Goal: Information Seeking & Learning: Learn about a topic

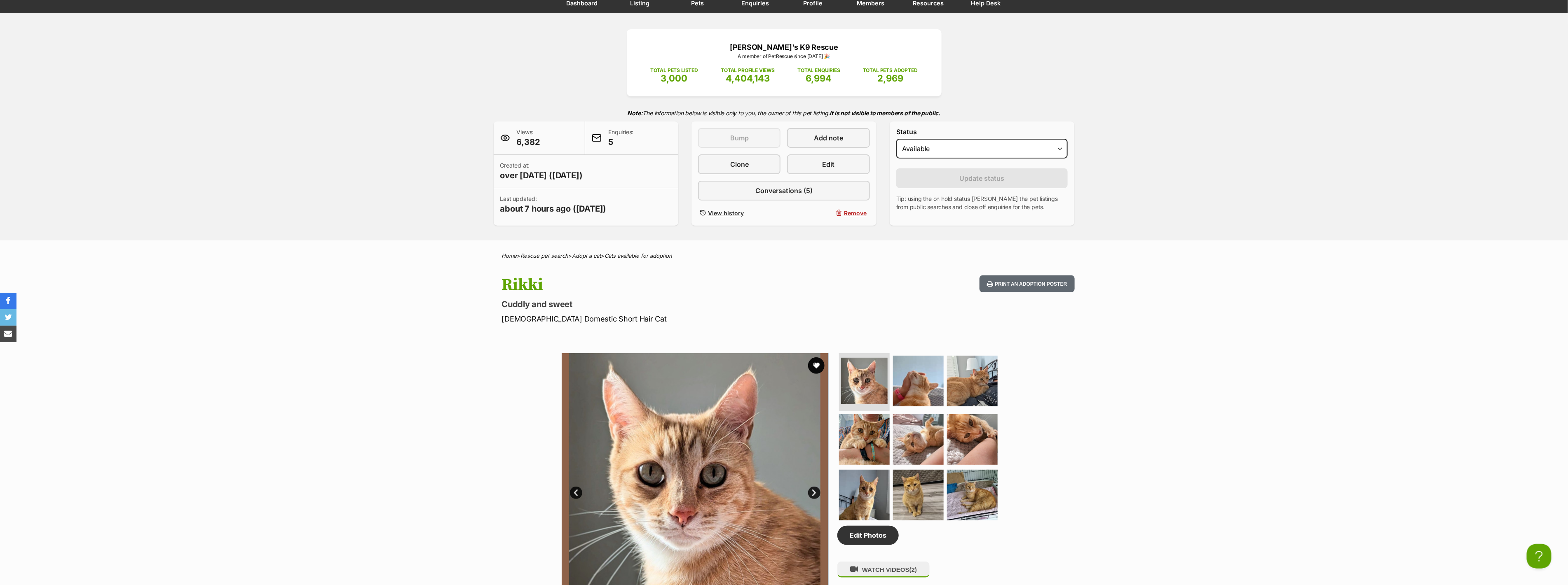
scroll to position [46, 0]
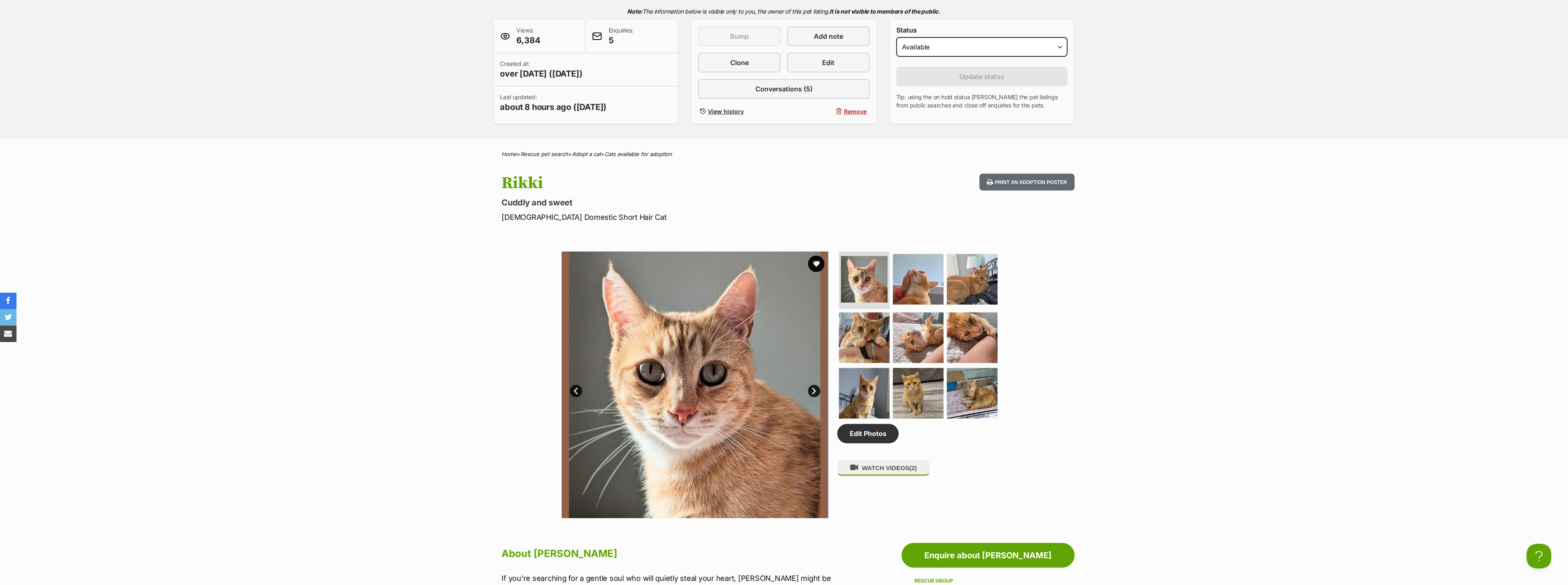
scroll to position [46, 0]
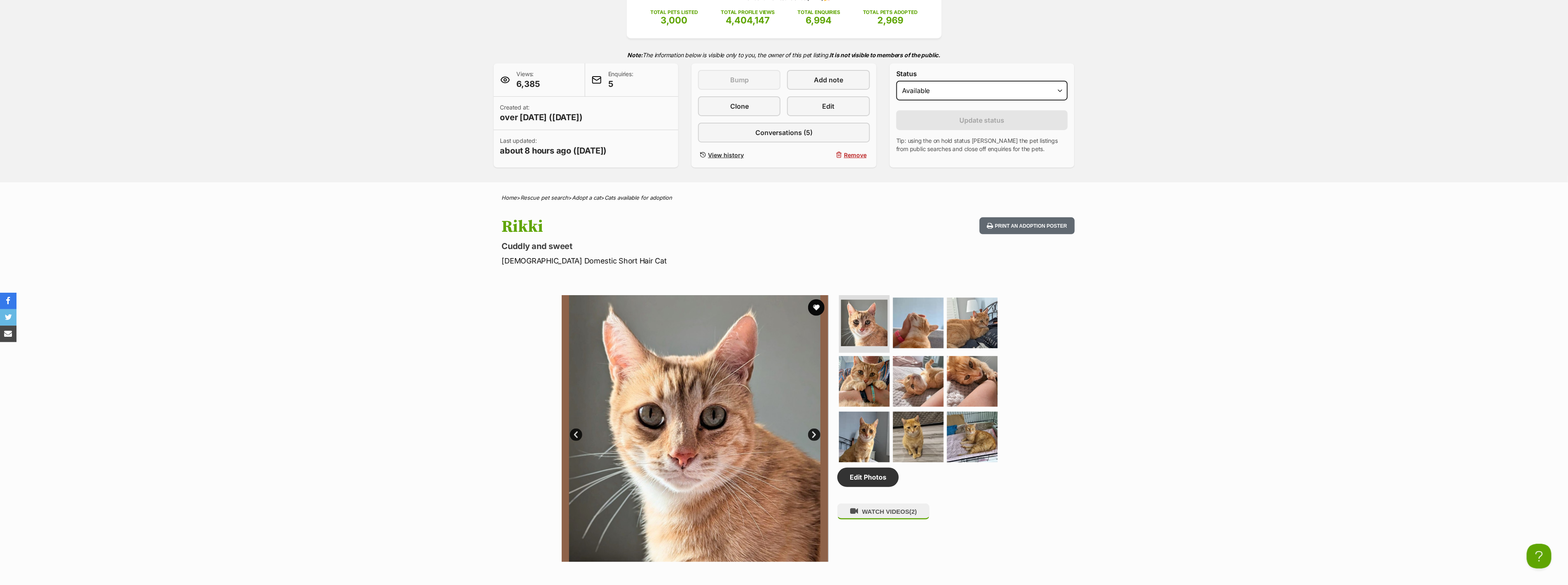
scroll to position [138, 0]
